Goal: Information Seeking & Learning: Learn about a topic

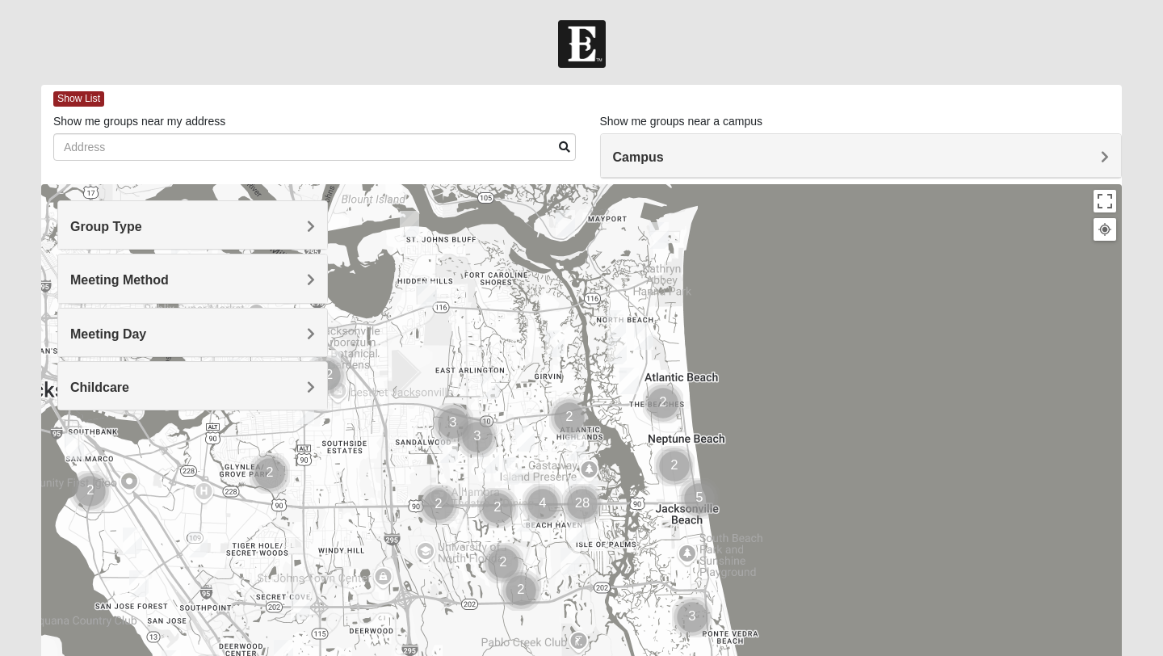
click at [806, 181] on div "Show List Loading Groups Keywords Filter Additional Filters Campus [GEOGRAPHIC_…" at bounding box center [581, 457] width 1080 height 745
click at [804, 167] on div "Campus" at bounding box center [861, 156] width 521 height 44
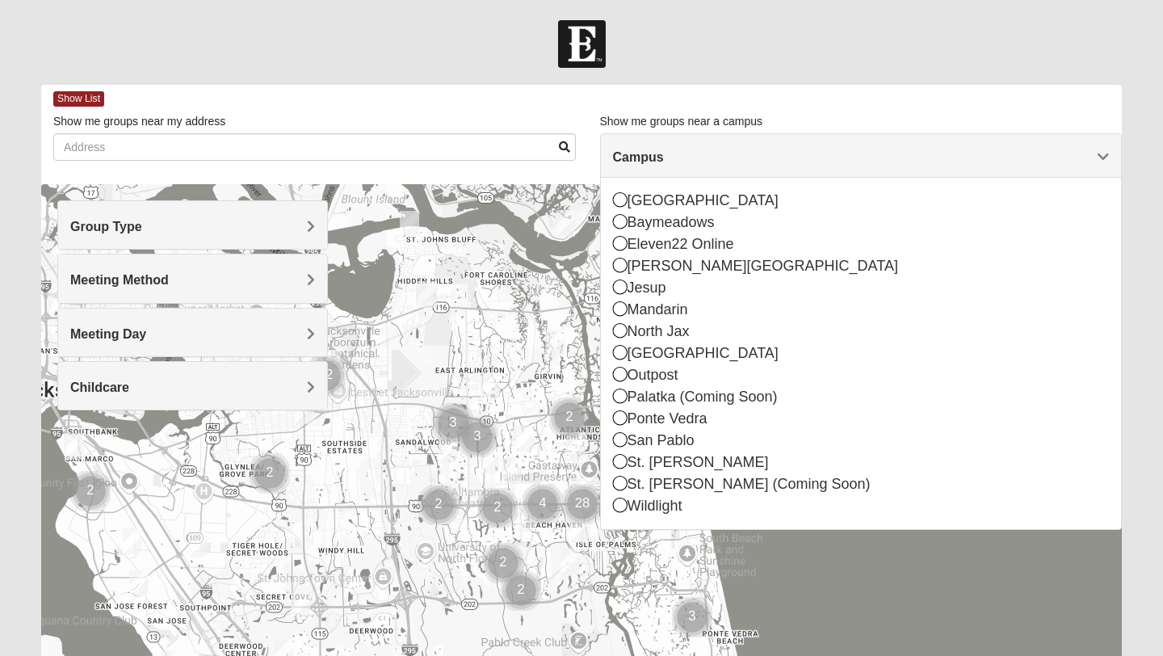
click at [243, 220] on h4 "Group Type" at bounding box center [192, 226] width 245 height 15
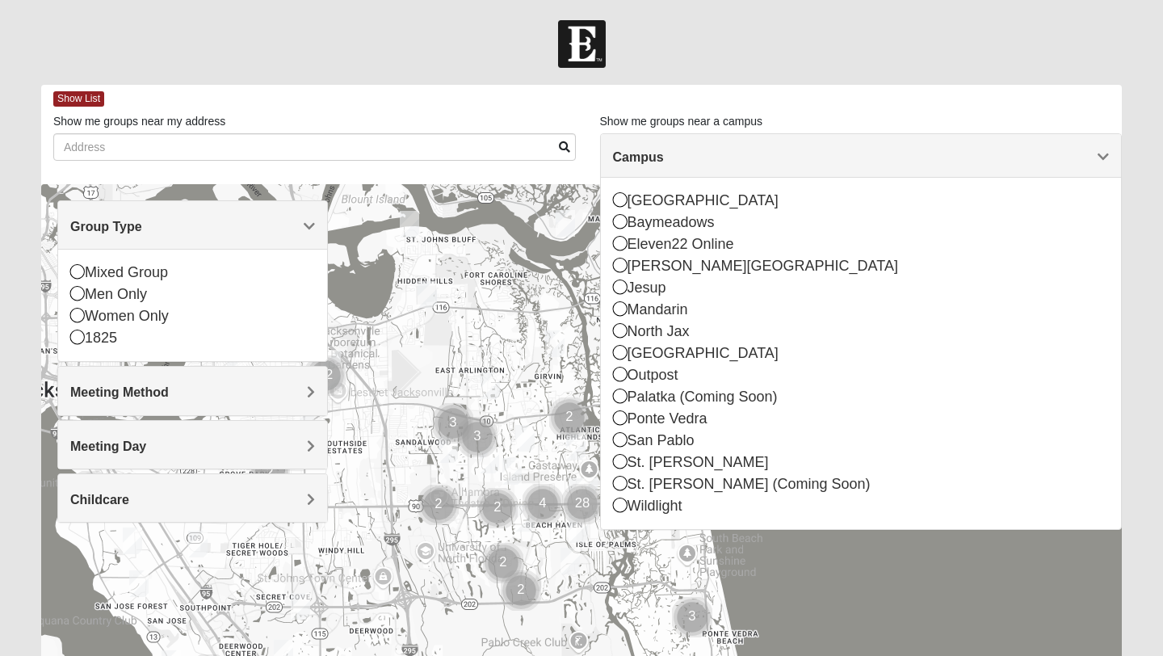
click at [827, 140] on div "Campus" at bounding box center [861, 156] width 521 height 44
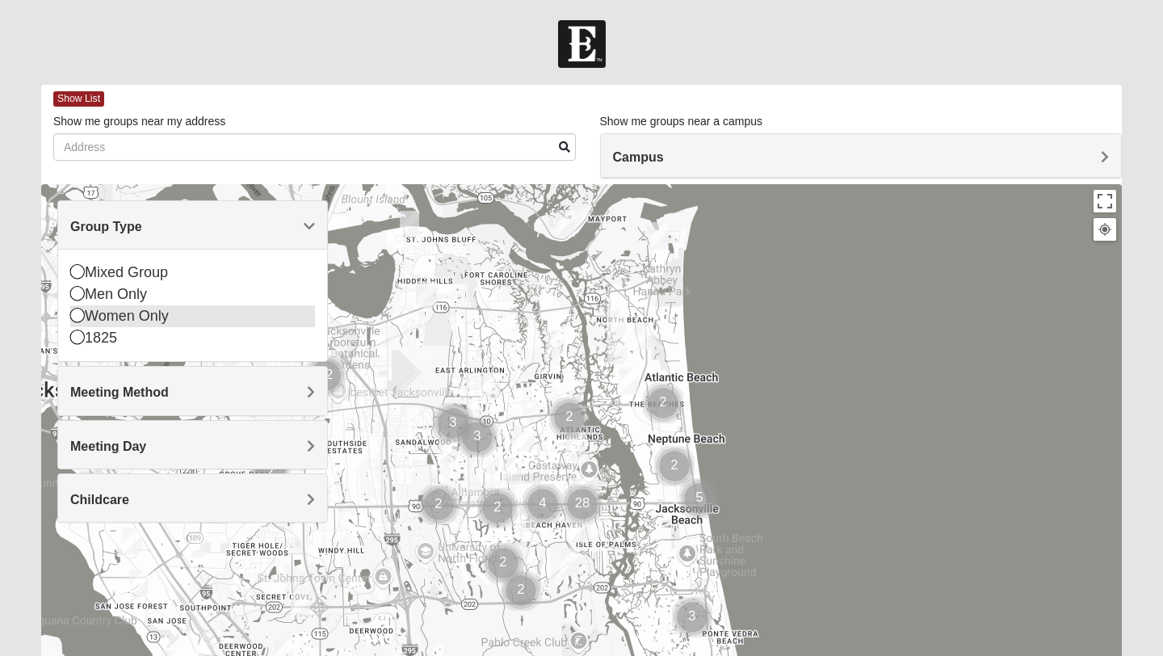
click at [173, 321] on div "Women Only" at bounding box center [192, 316] width 245 height 22
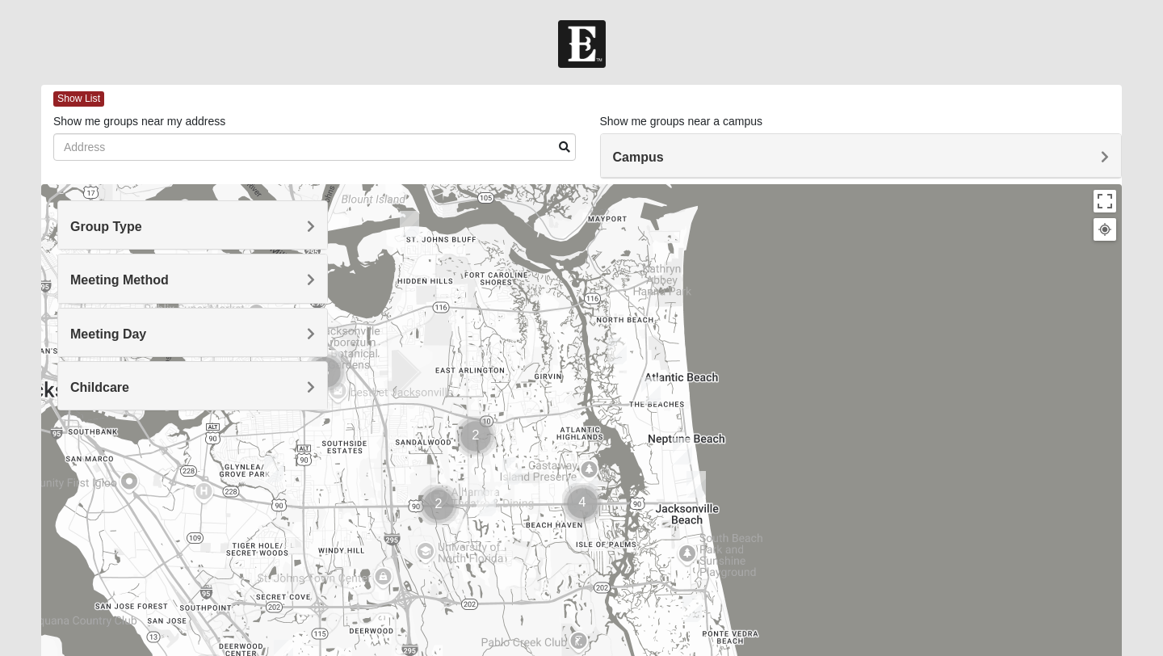
click at [204, 287] on h4 "Meeting Method" at bounding box center [192, 279] width 245 height 15
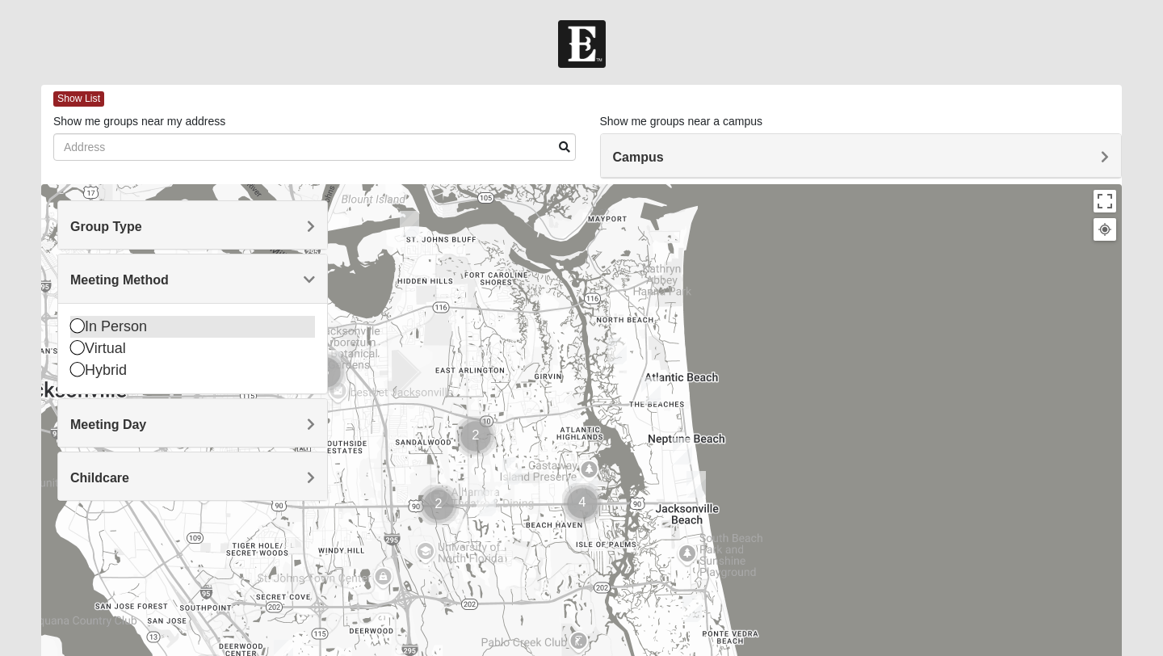
click at [128, 326] on div "In Person" at bounding box center [192, 327] width 245 height 22
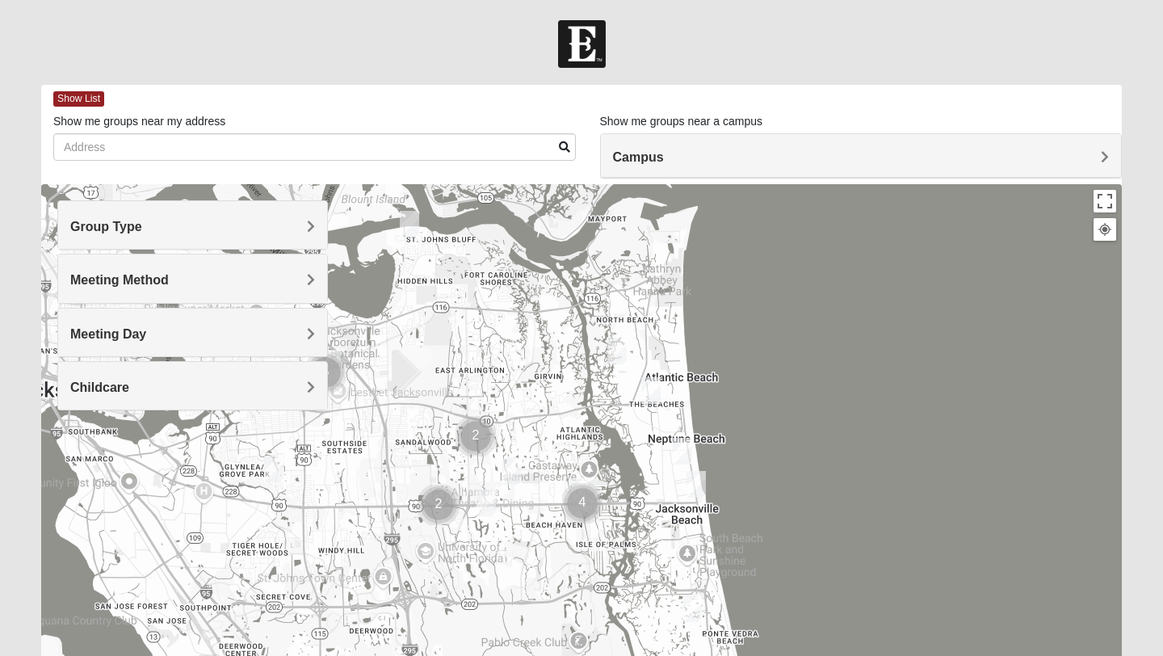
click at [128, 342] on div "Meeting Day" at bounding box center [192, 332] width 269 height 48
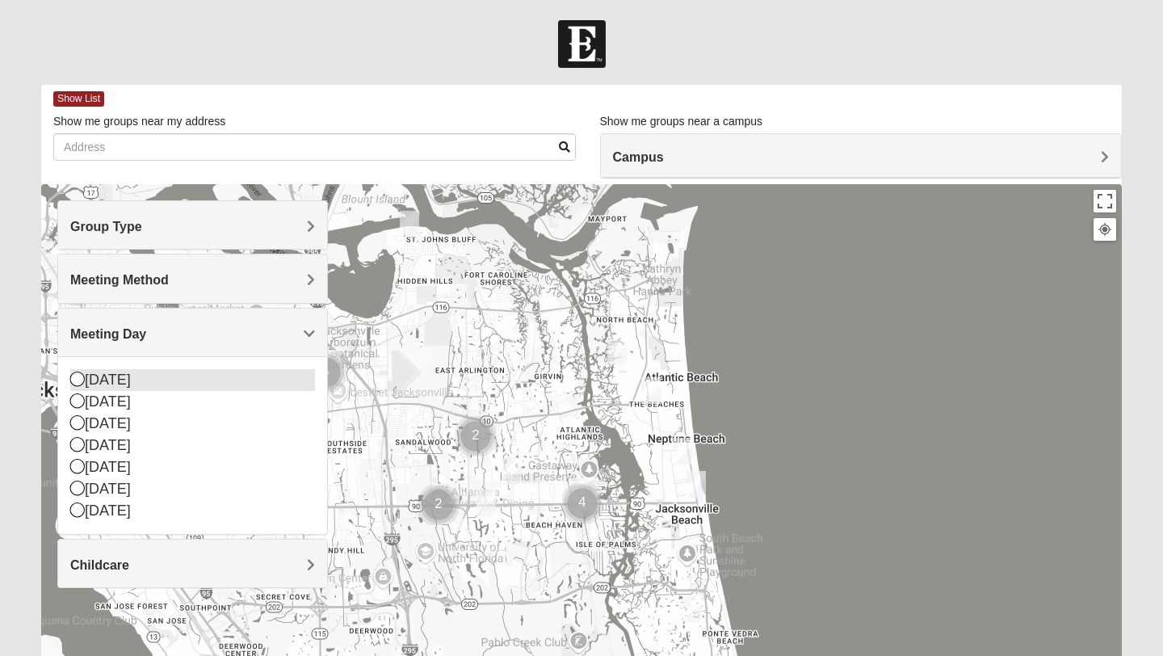
click at [118, 384] on div "[DATE]" at bounding box center [192, 380] width 245 height 22
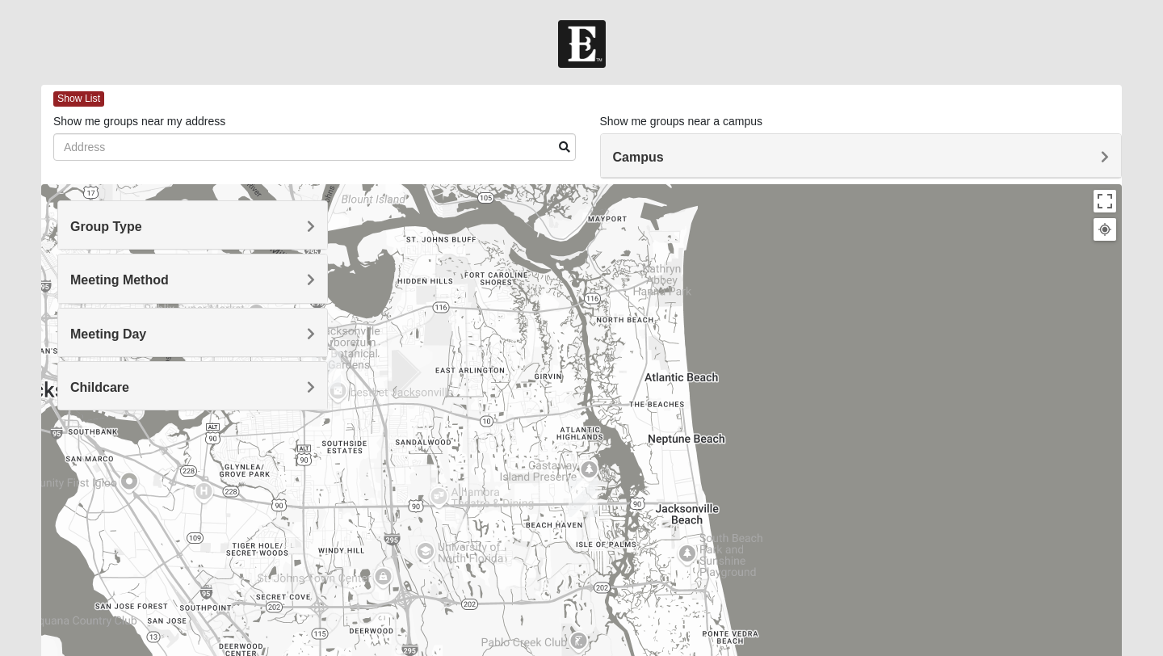
click at [275, 332] on h4 "Meeting Day" at bounding box center [192, 333] width 245 height 15
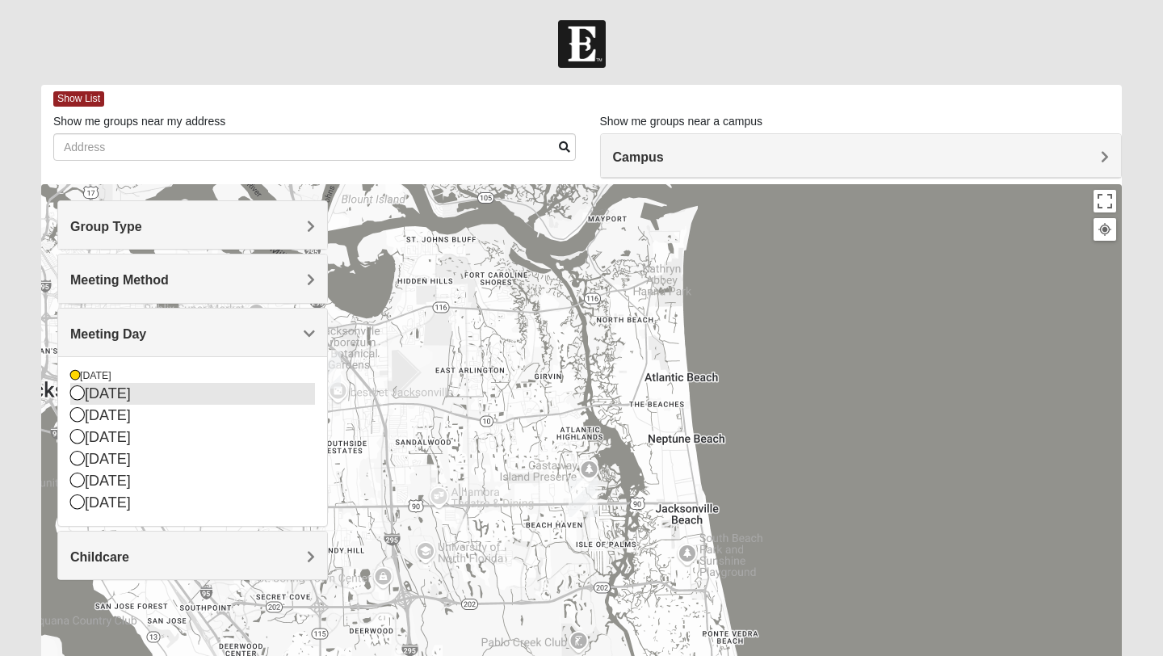
click at [109, 400] on div "[DATE]" at bounding box center [192, 394] width 245 height 22
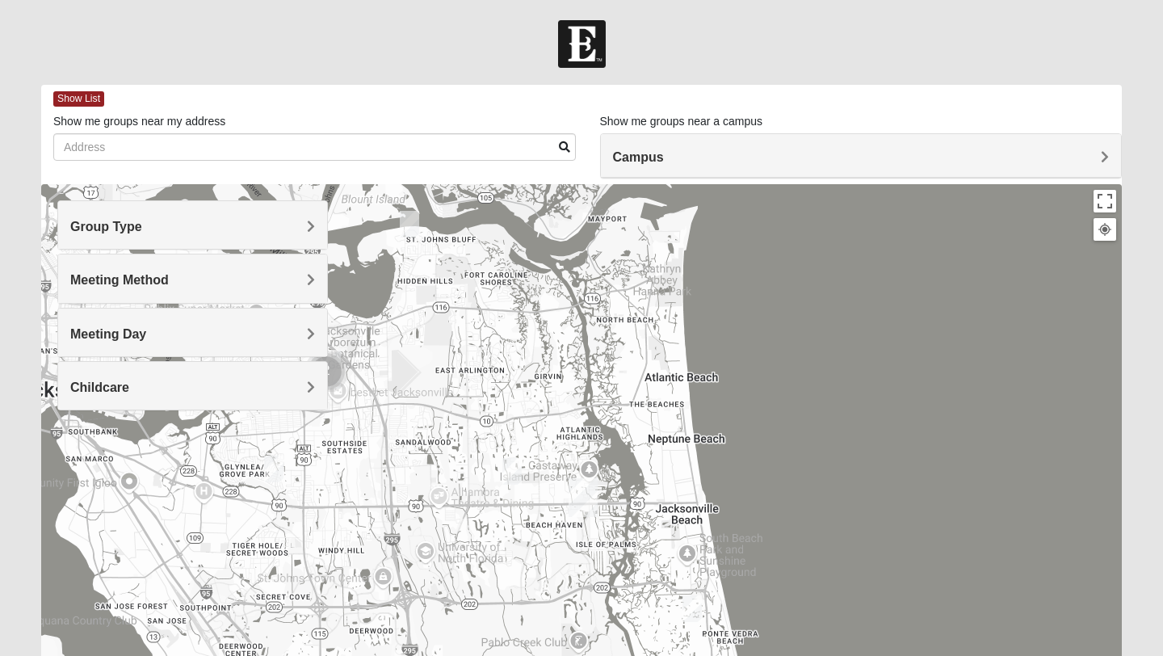
click at [111, 343] on div "Meeting Day" at bounding box center [192, 332] width 269 height 48
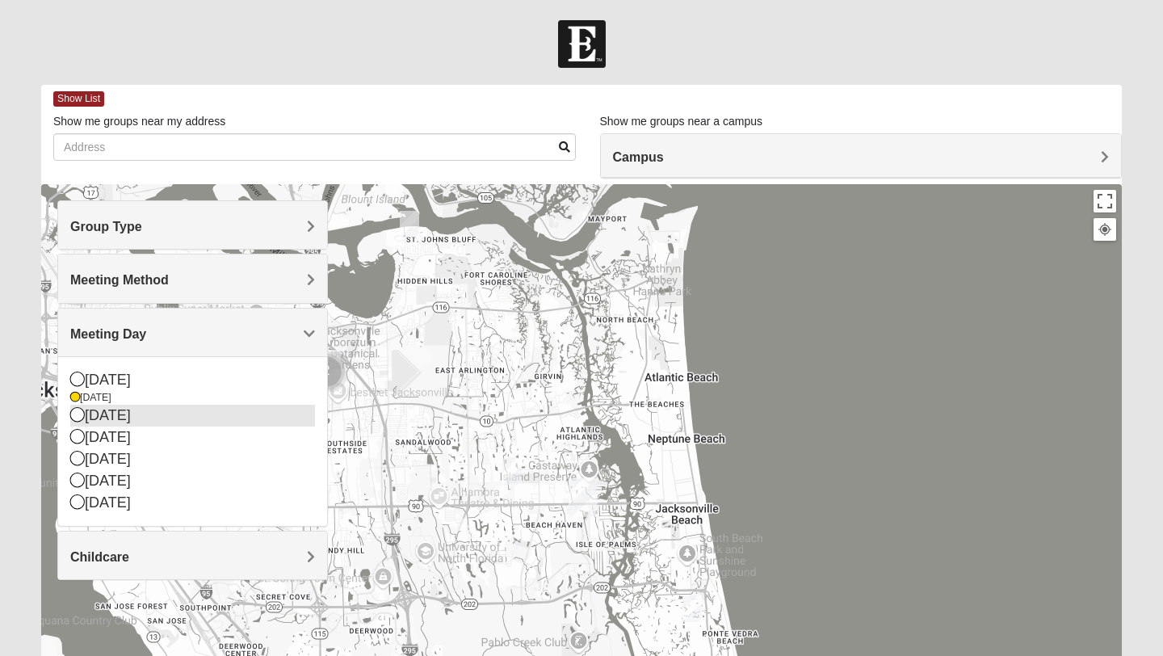
click at [124, 421] on div "[DATE]" at bounding box center [192, 416] width 245 height 22
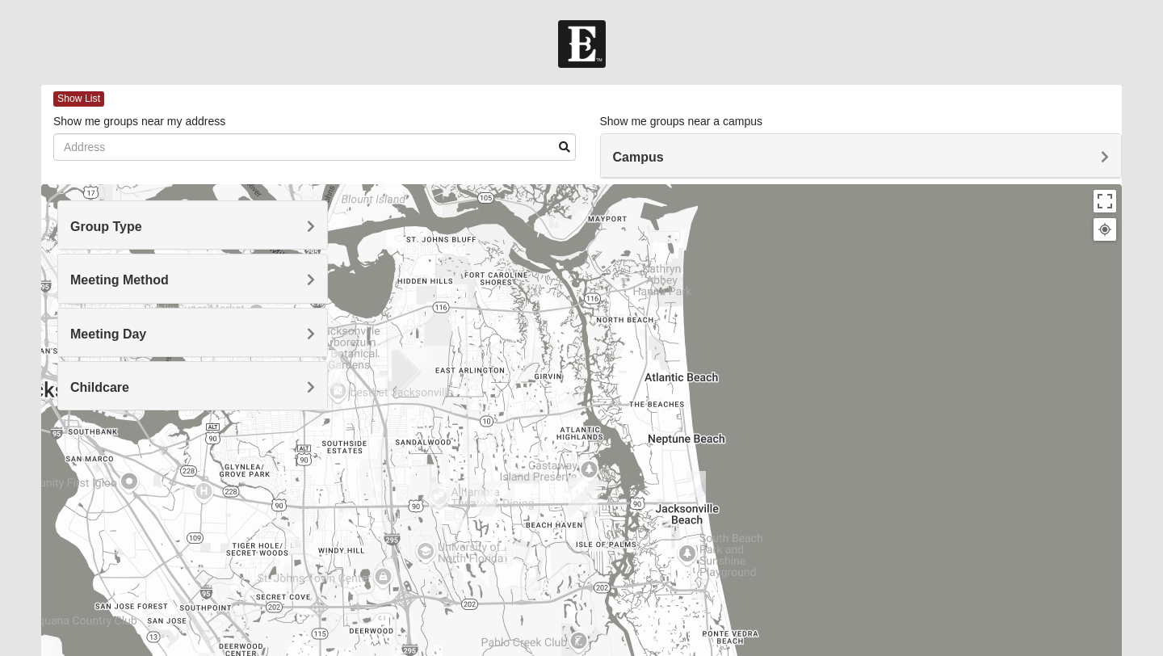
click at [136, 327] on span "Meeting Day" at bounding box center [108, 334] width 76 height 14
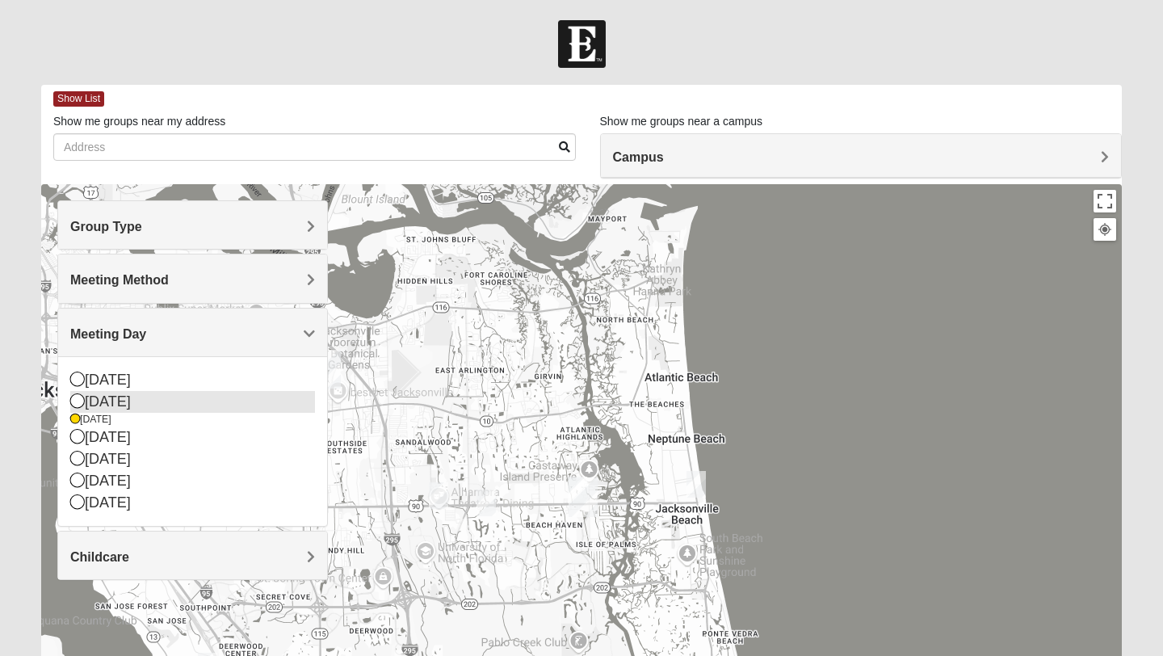
click at [132, 400] on div "[DATE]" at bounding box center [192, 402] width 245 height 22
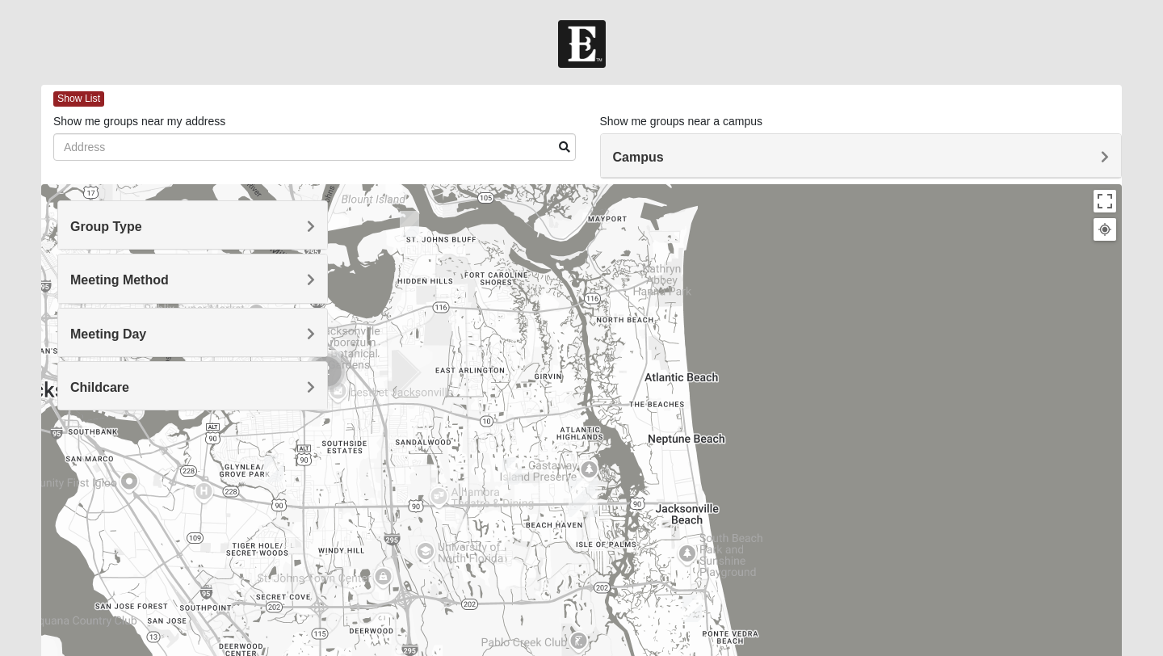
click at [271, 471] on img "Womens Horne/Bedwell 32225" at bounding box center [273, 468] width 19 height 27
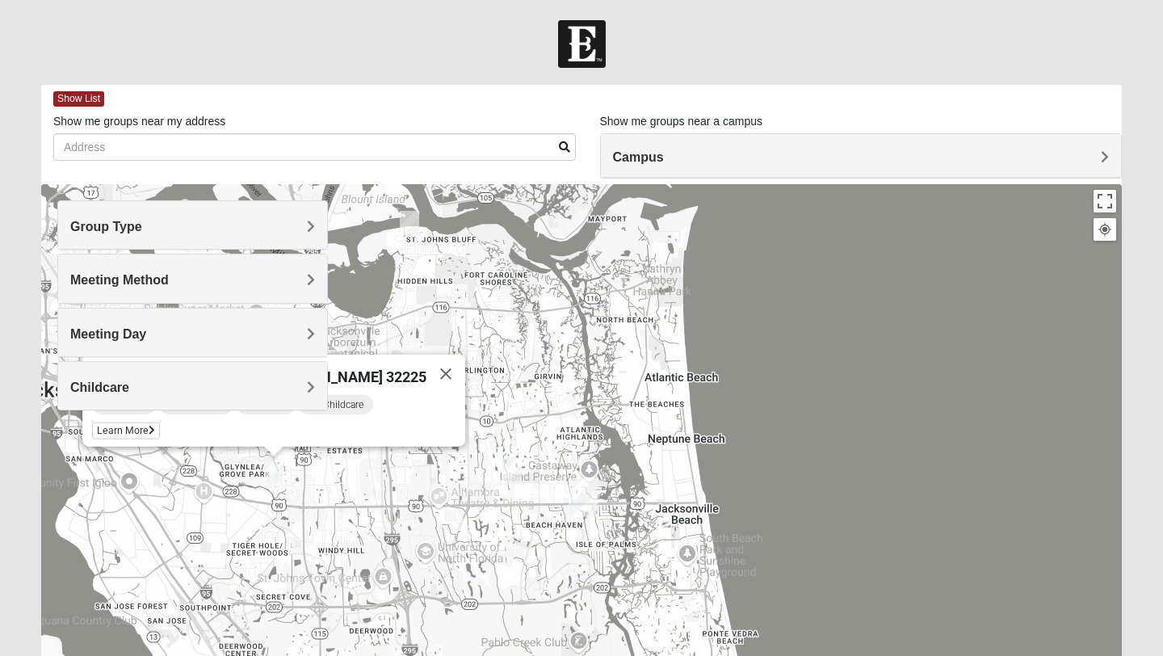
click at [362, 374] on div "Womens [PERSON_NAME]/[PERSON_NAME] 32225" at bounding box center [259, 373] width 334 height 39
click at [178, 425] on div "Group Type Mixed Group Men Only Women Only 1825 Meeting Method In Person Virtua…" at bounding box center [192, 313] width 270 height 226
click at [160, 426] on span "Learn More" at bounding box center [126, 430] width 68 height 17
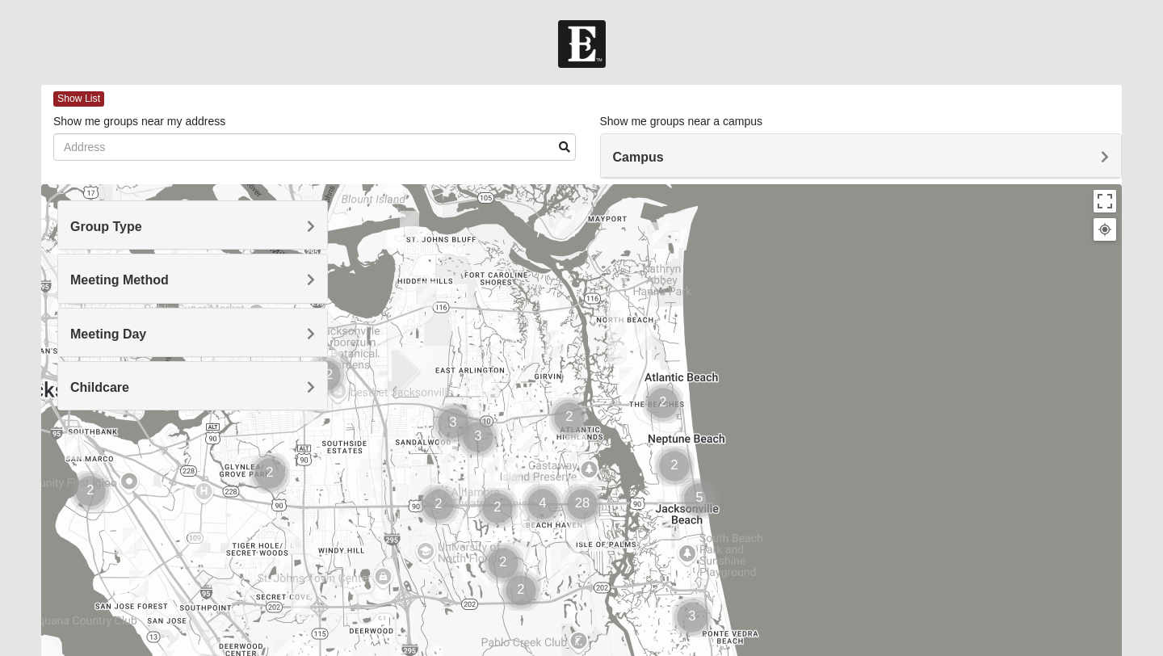
click at [248, 232] on h4 "Group Type" at bounding box center [192, 226] width 245 height 15
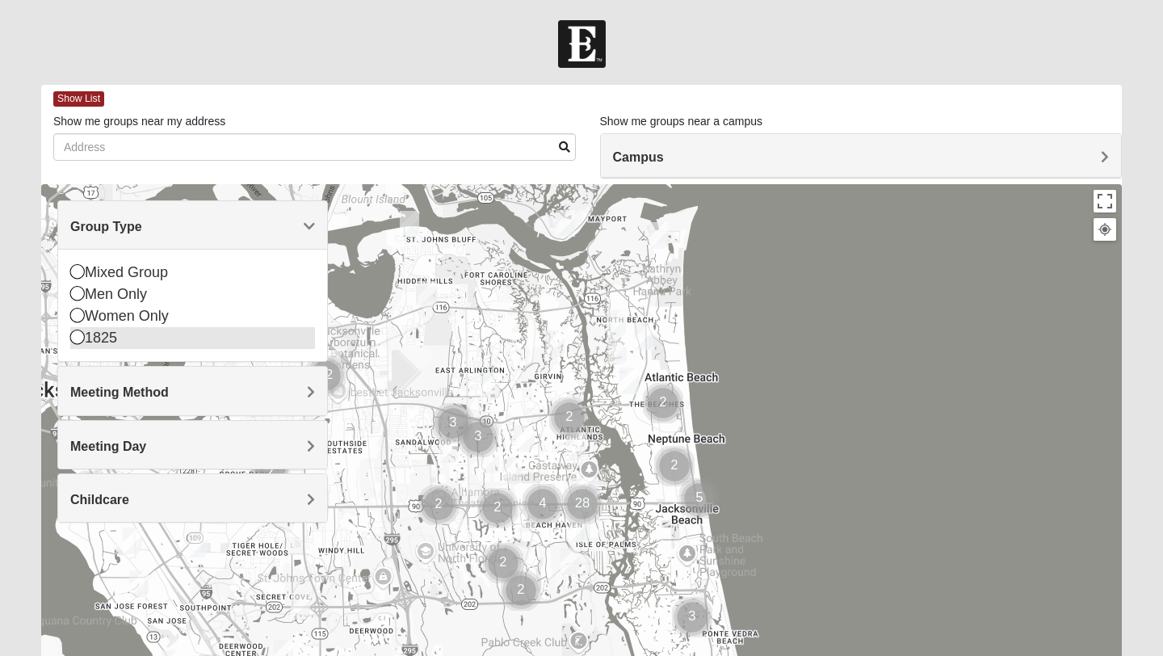
click at [93, 345] on div "1825" at bounding box center [192, 338] width 245 height 22
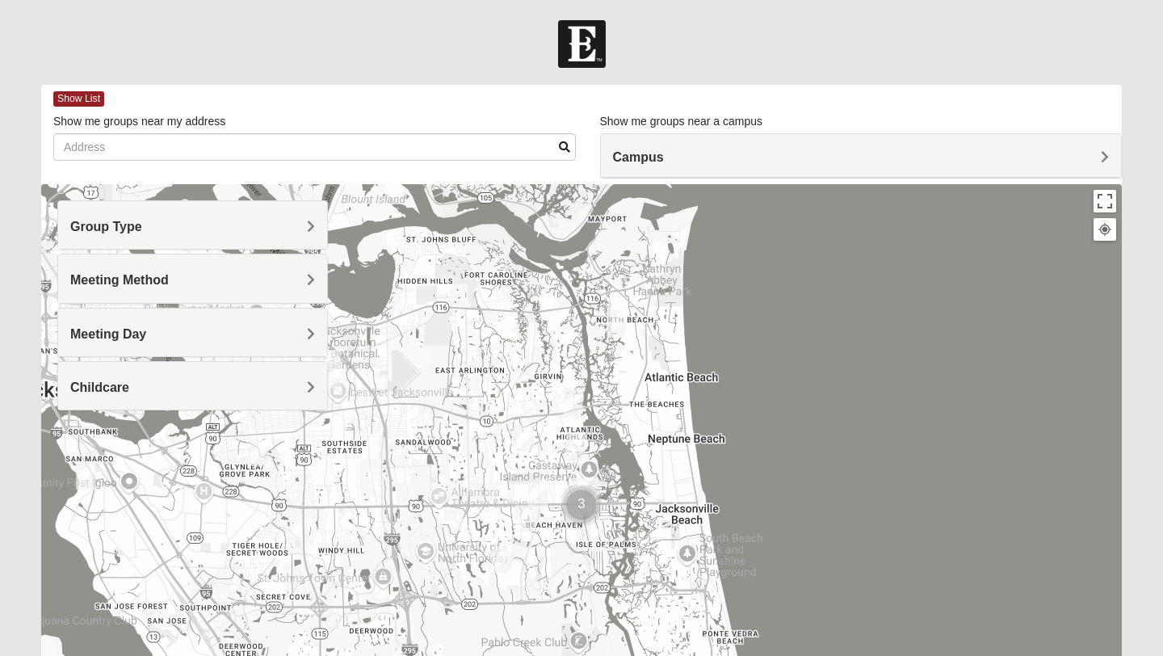
click at [233, 266] on div "Meeting Method" at bounding box center [192, 278] width 269 height 48
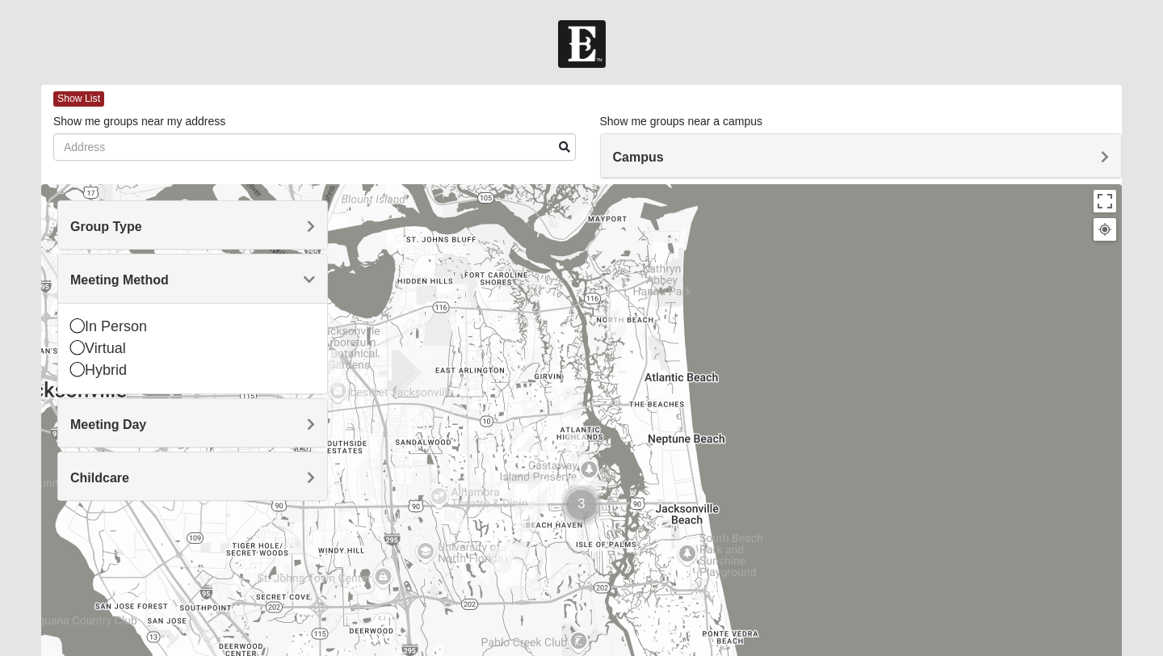
click at [233, 266] on div "Meeting Method" at bounding box center [192, 278] width 269 height 48
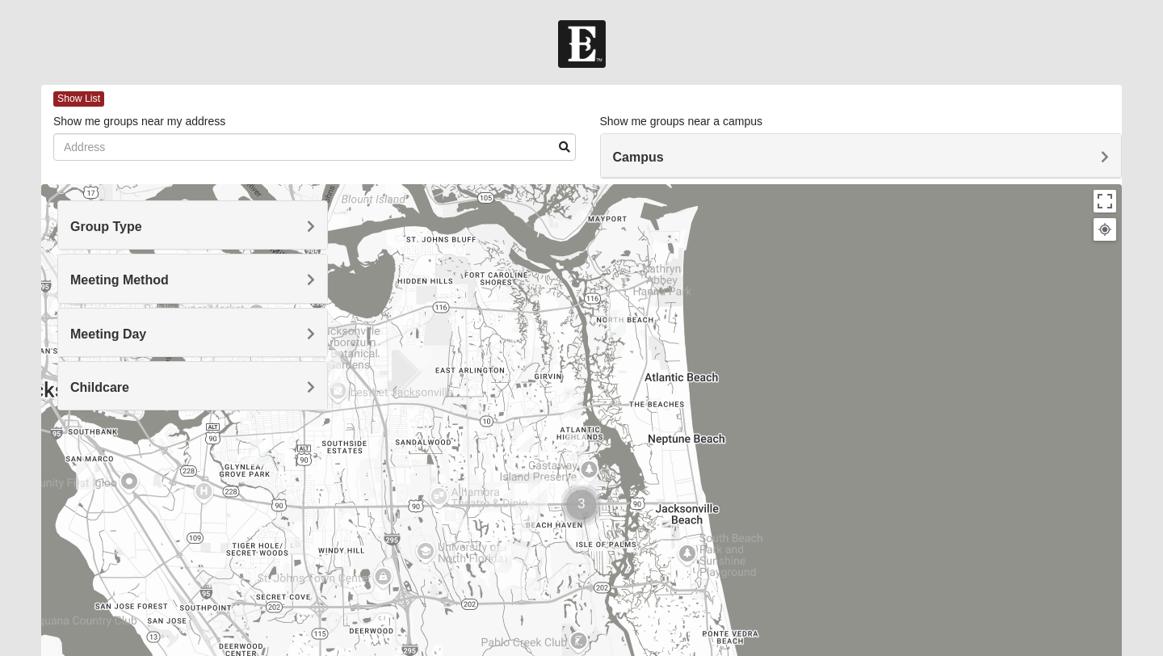
click at [206, 341] on h4 "Meeting Day" at bounding box center [192, 333] width 245 height 15
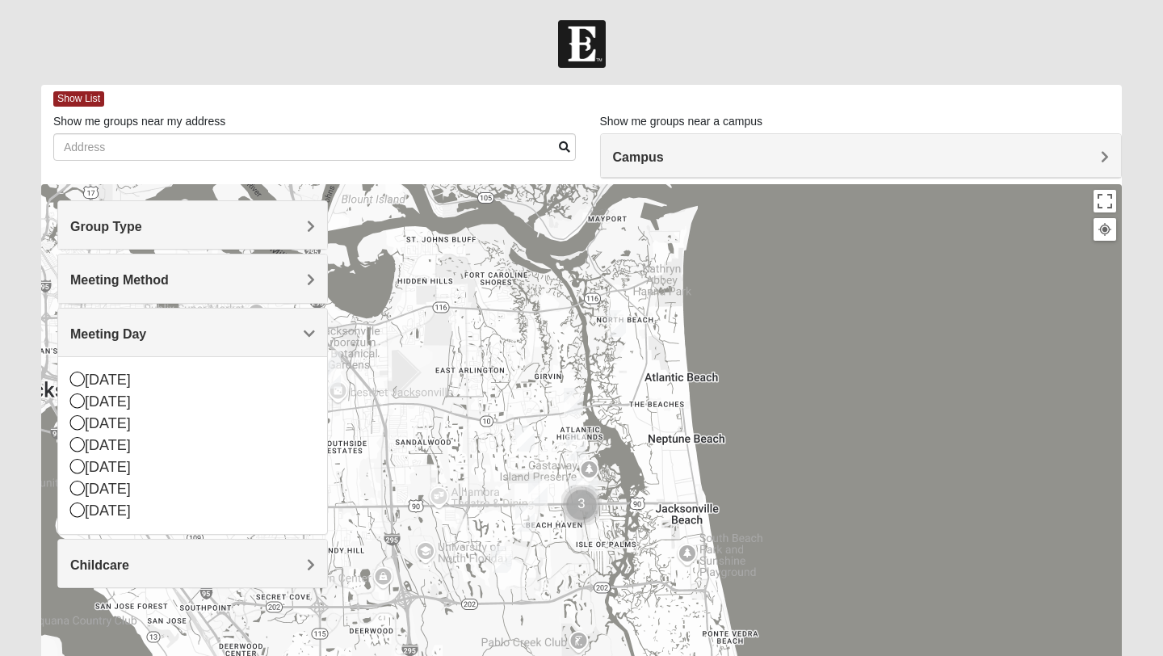
click at [206, 339] on h4 "Meeting Day" at bounding box center [192, 333] width 245 height 15
